Goal: Transaction & Acquisition: Subscribe to service/newsletter

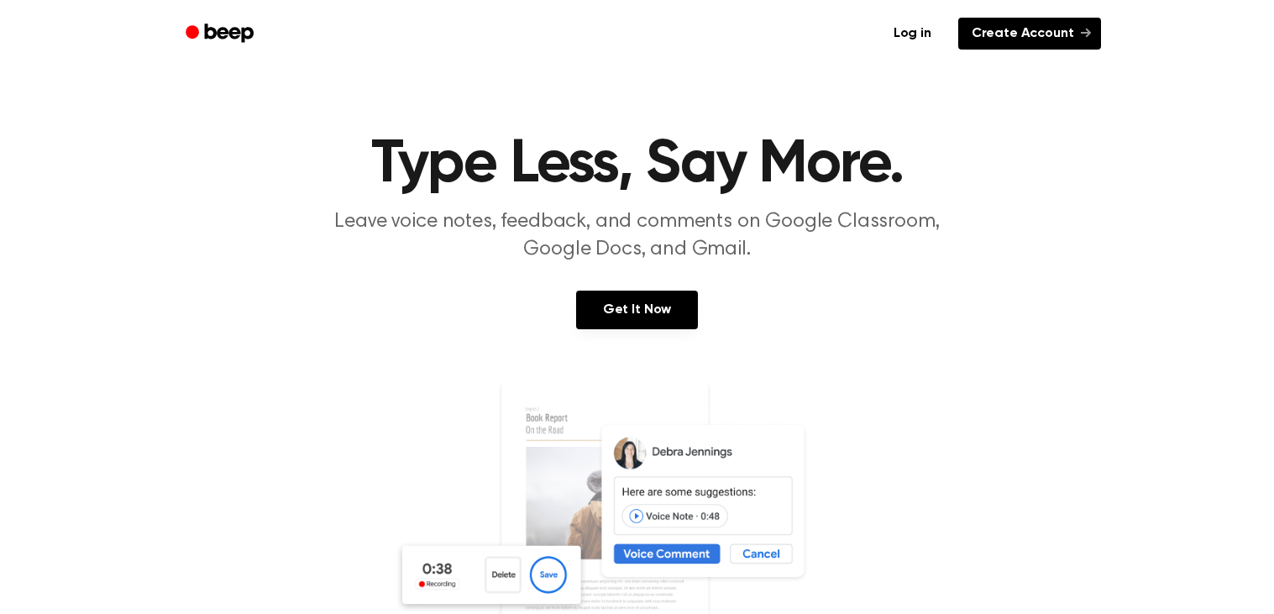
click at [1063, 42] on link "Create Account" at bounding box center [1029, 34] width 143 height 32
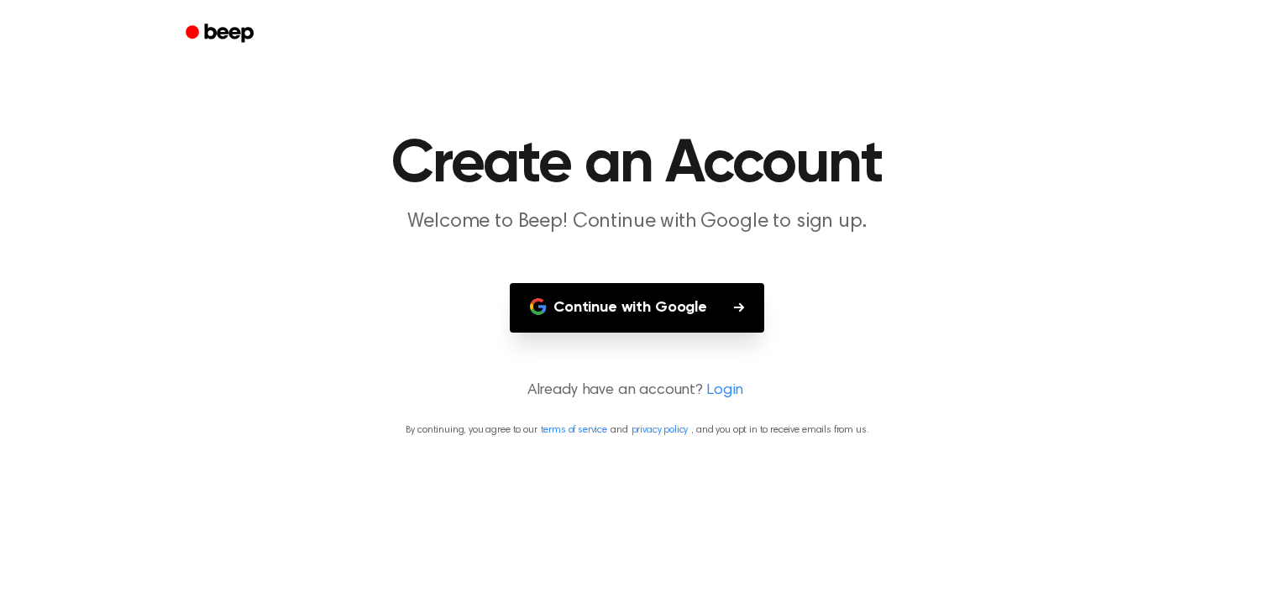
click at [670, 291] on button "Continue with Google" at bounding box center [637, 308] width 254 height 50
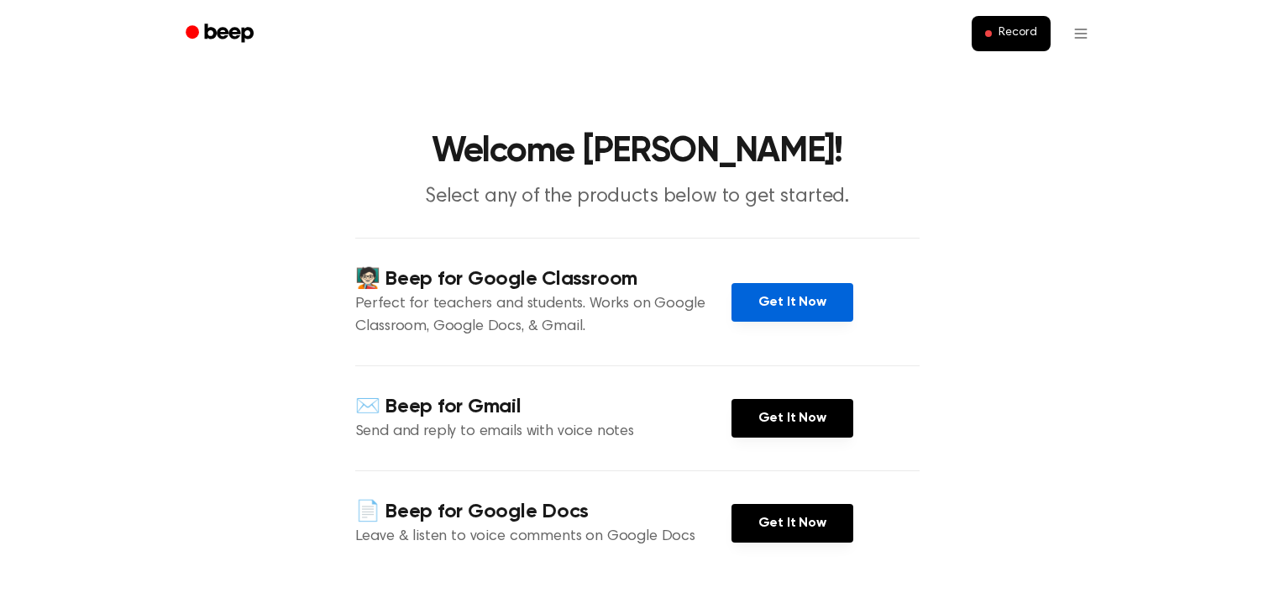
click at [808, 289] on link "Get It Now" at bounding box center [792, 302] width 122 height 39
